Goal: Task Accomplishment & Management: Manage account settings

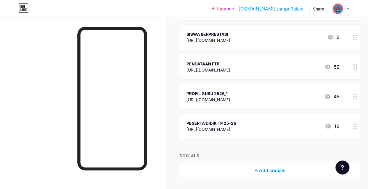
scroll to position [1005, 0]
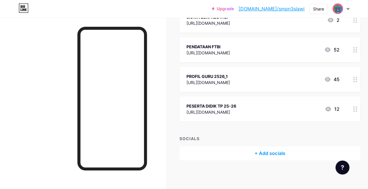
click at [258, 153] on div "+ Add socials" at bounding box center [270, 154] width 181 height 14
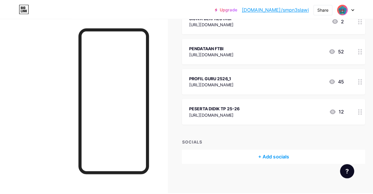
scroll to position [1001, 0]
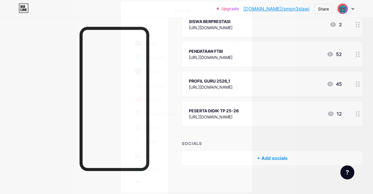
click at [239, 10] on icon at bounding box center [239, 9] width 5 height 5
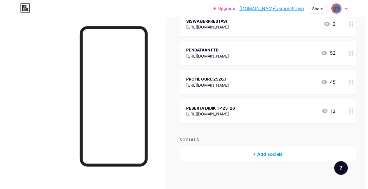
scroll to position [1005, 0]
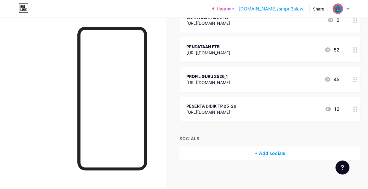
click at [260, 153] on div "+ Add socials" at bounding box center [270, 154] width 181 height 14
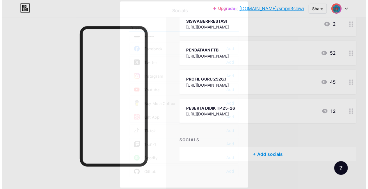
scroll to position [0, 0]
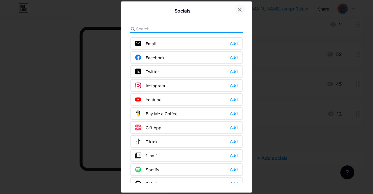
click at [240, 11] on icon at bounding box center [239, 9] width 5 height 5
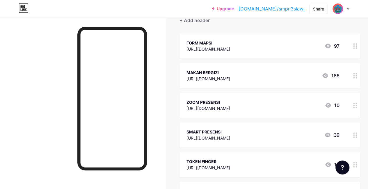
scroll to position [10, 0]
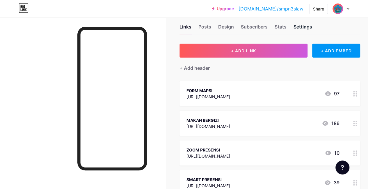
click at [302, 28] on div "Settings" at bounding box center [303, 28] width 19 height 10
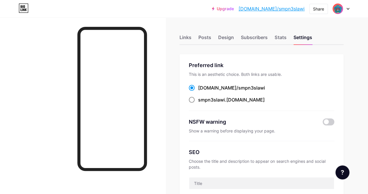
click at [194, 100] on span at bounding box center [192, 100] width 6 height 6
click at [198, 103] on input "smpn3slawi .[DOMAIN_NAME]" at bounding box center [200, 105] width 4 height 4
radio input "true"
click at [195, 87] on span at bounding box center [192, 88] width 6 height 6
click at [198, 91] on input "[DOMAIN_NAME]/ smpn3slawi" at bounding box center [200, 93] width 4 height 4
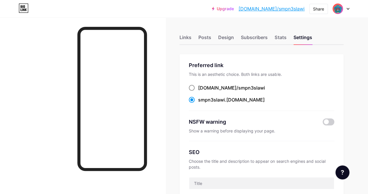
radio input "true"
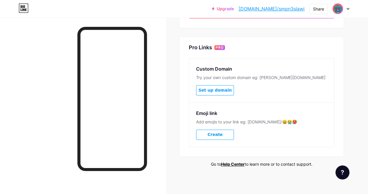
scroll to position [292, 0]
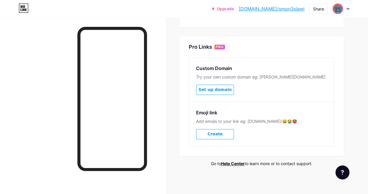
click at [273, 9] on link "[DOMAIN_NAME]/smpn3slawi" at bounding box center [272, 8] width 66 height 7
